Goal: Check status: Check status

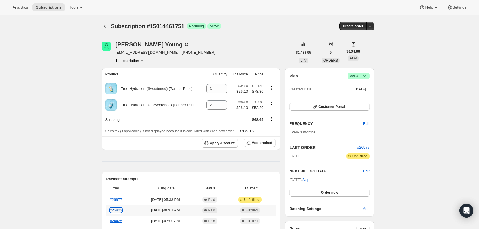
click at [116, 211] on link "#26823" at bounding box center [116, 210] width 12 height 4
click at [107, 27] on icon "Subscriptions" at bounding box center [106, 26] width 6 height 6
click at [328, 106] on span "Customer Portal" at bounding box center [331, 106] width 27 height 5
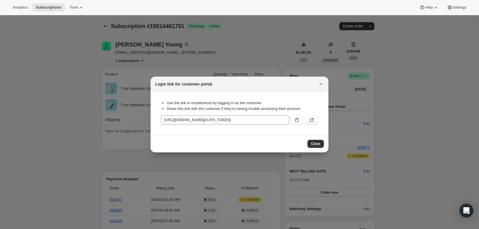
click at [310, 120] on icon ":rc3:" at bounding box center [311, 119] width 3 height 3
drag, startPoint x: 323, startPoint y: 83, endPoint x: 208, endPoint y: 97, distance: 116.1
click at [323, 83] on icon "Close" at bounding box center [321, 84] width 6 height 6
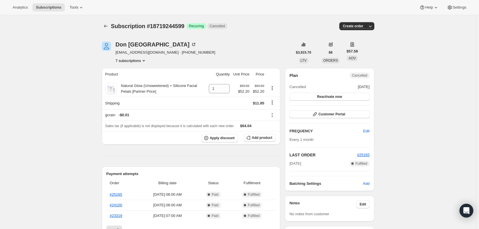
click at [133, 60] on button "7 subscriptions" at bounding box center [131, 61] width 31 height 6
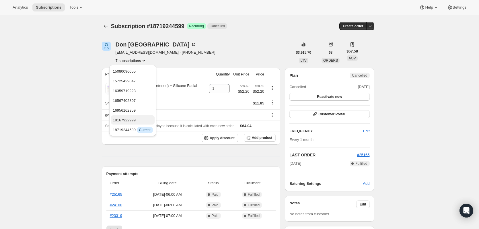
click at [134, 119] on span "18167922999" at bounding box center [124, 120] width 23 height 4
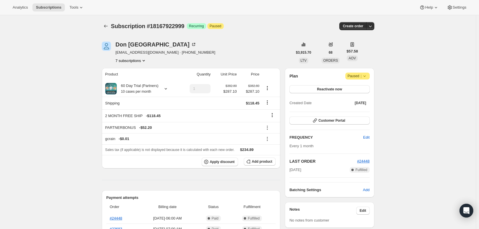
click at [135, 59] on button "7 subscriptions" at bounding box center [131, 61] width 31 height 6
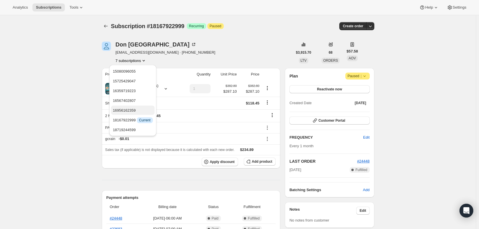
click at [134, 112] on span "16956162359" at bounding box center [124, 110] width 23 height 4
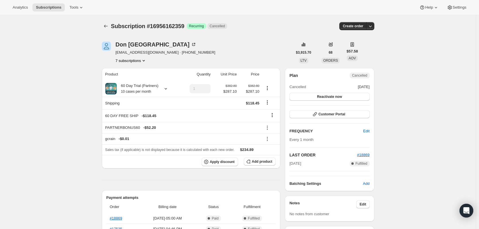
click at [130, 62] on button "7 subscriptions" at bounding box center [131, 61] width 31 height 6
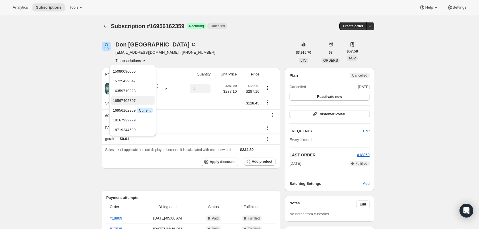
click at [133, 102] on span "16567402807" at bounding box center [124, 100] width 23 height 4
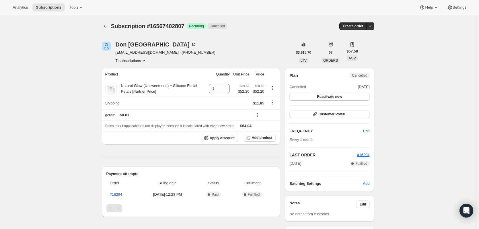
click at [124, 60] on button "7 subscriptions" at bounding box center [131, 61] width 31 height 6
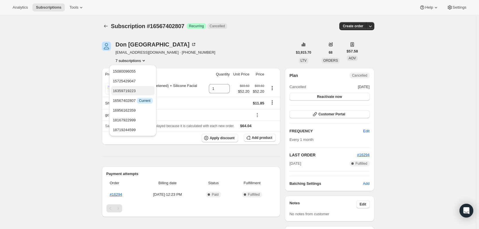
click at [137, 90] on span "16359719223" at bounding box center [133, 91] width 40 height 6
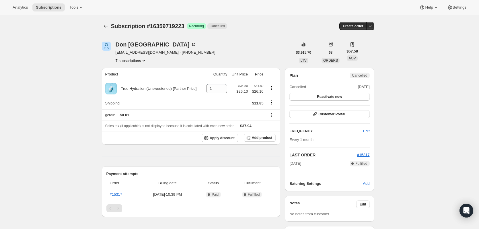
click at [138, 62] on button "7 subscriptions" at bounding box center [131, 61] width 31 height 6
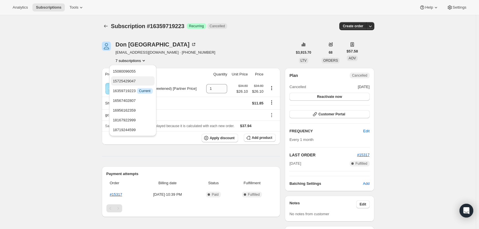
click at [135, 80] on span "15725429047" at bounding box center [124, 81] width 23 height 4
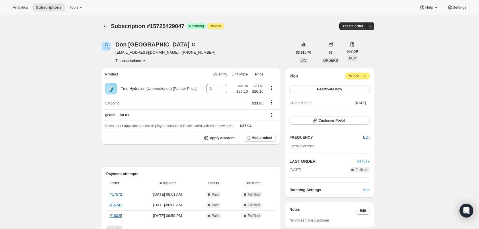
click at [133, 60] on button "7 subscriptions" at bounding box center [131, 61] width 31 height 6
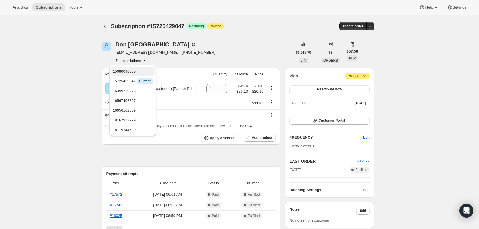
click at [131, 73] on span "15080096055" at bounding box center [124, 71] width 23 height 4
